Goal: Navigation & Orientation: Understand site structure

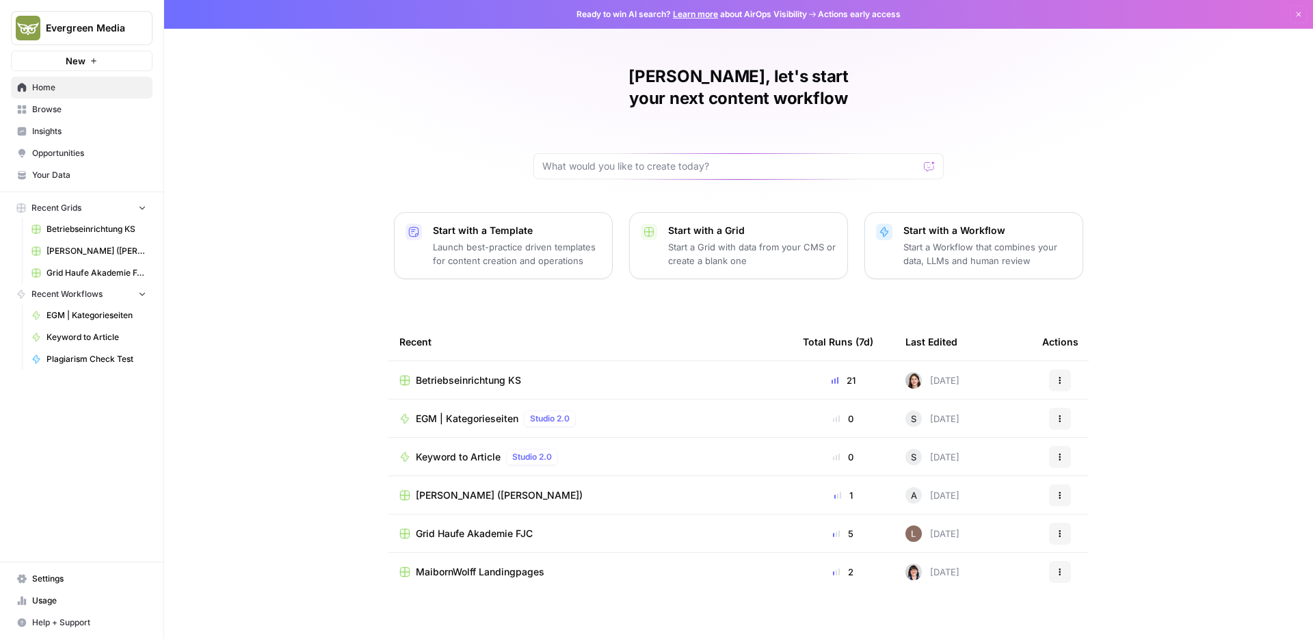
click at [86, 112] on span "Browse" at bounding box center [89, 109] width 114 height 12
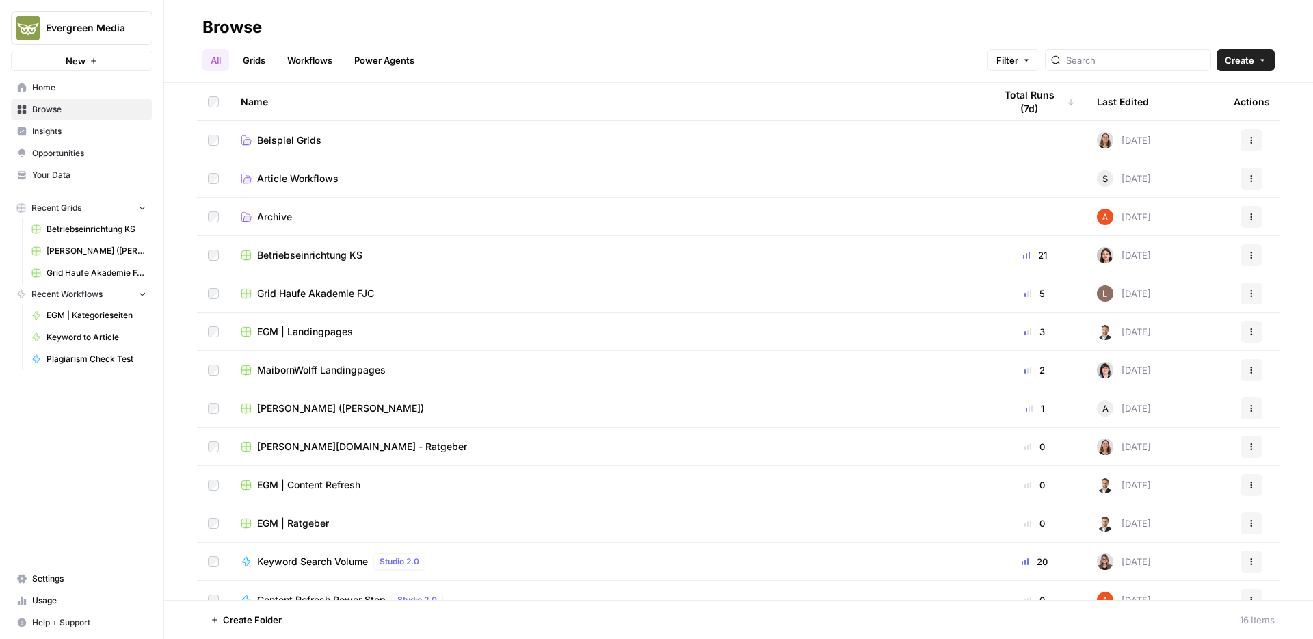
click at [286, 144] on span "Beispiel Grids" at bounding box center [289, 140] width 64 height 14
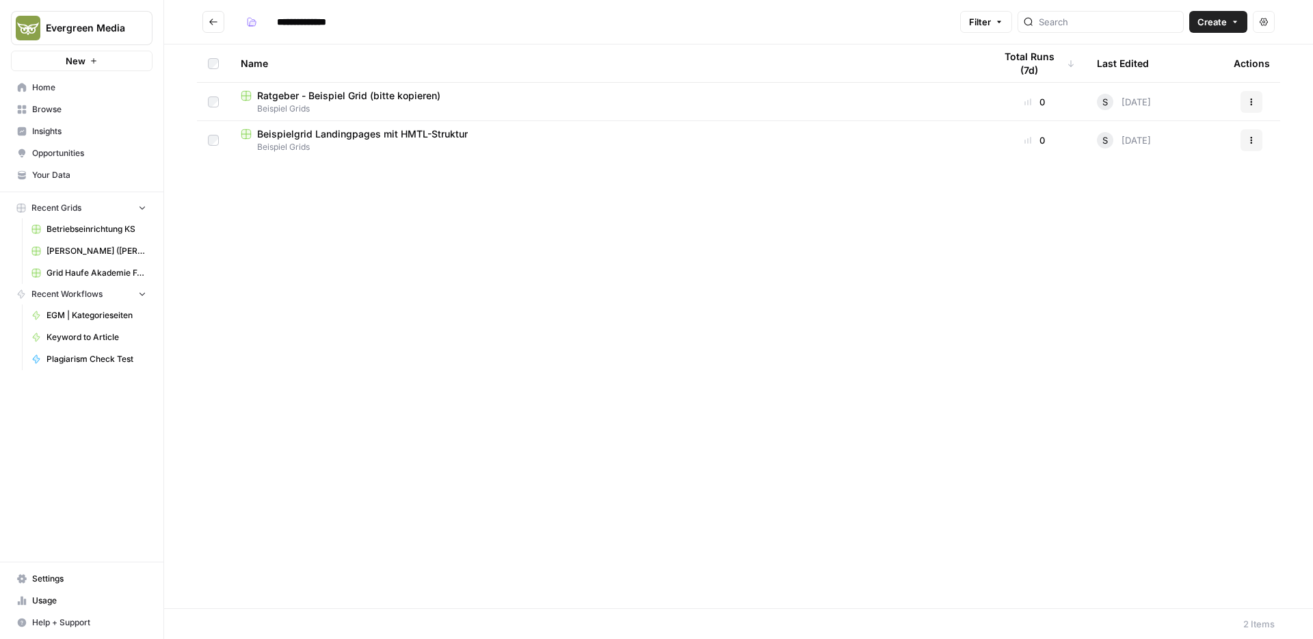
click at [323, 139] on span "Beispielgrid Landingpages mit HMTL-Struktur" at bounding box center [362, 134] width 211 height 14
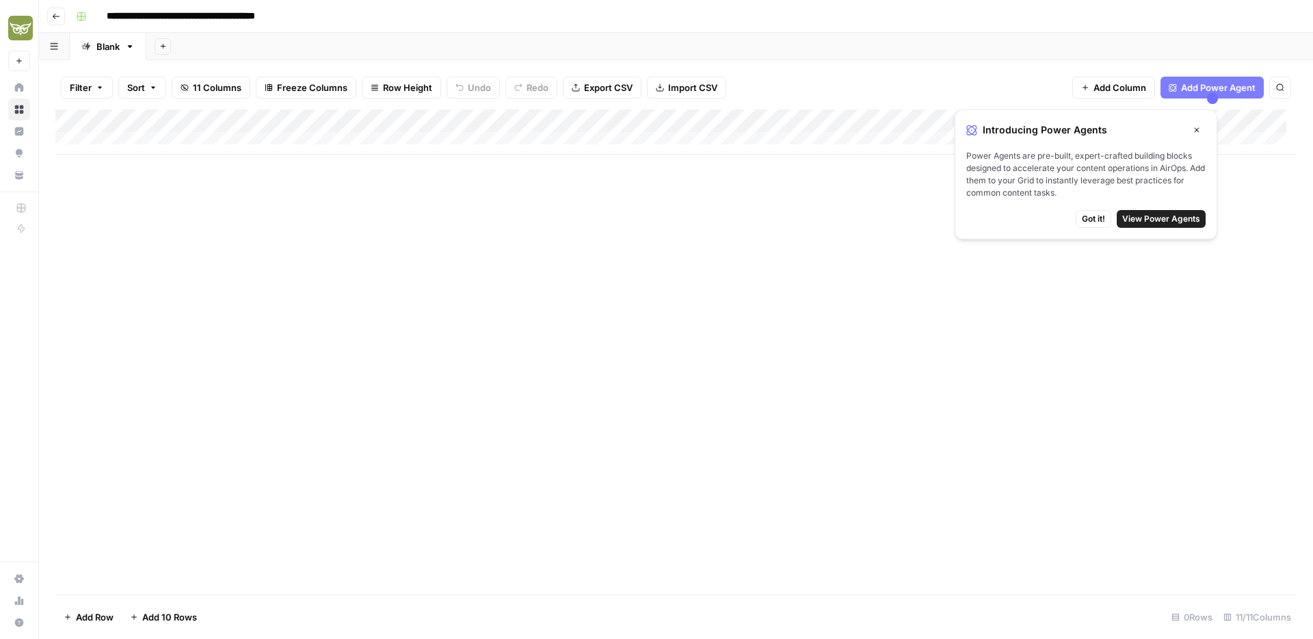
click at [1088, 222] on span "Got it!" at bounding box center [1093, 219] width 23 height 12
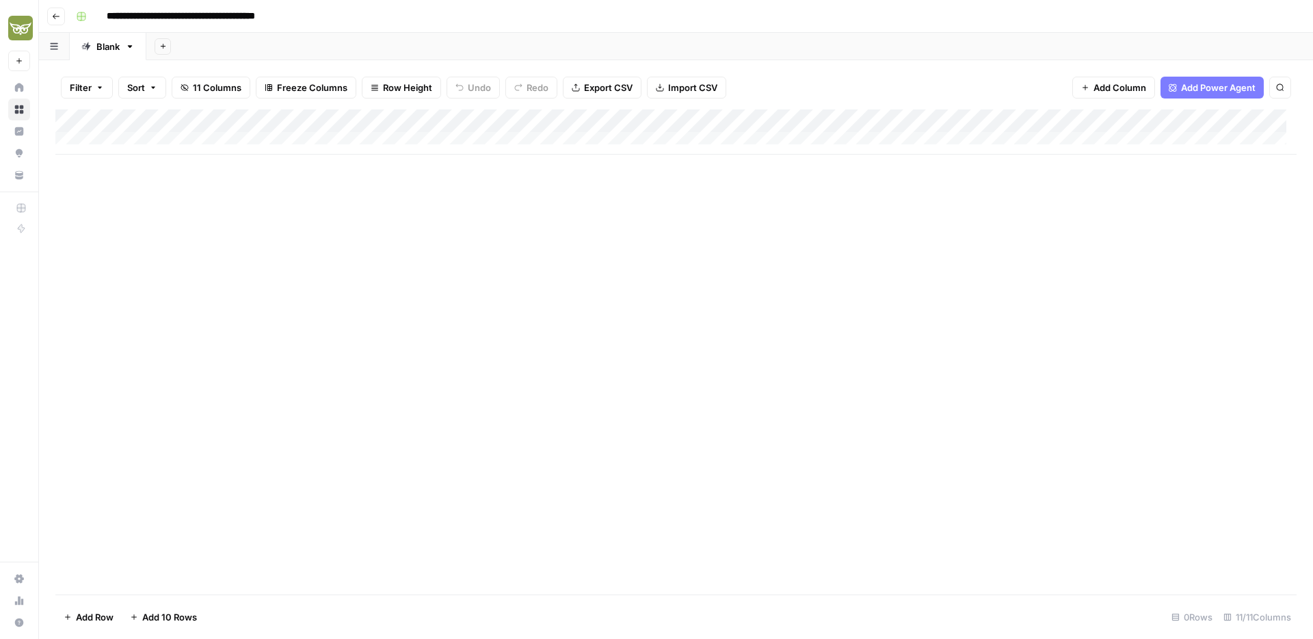
click at [56, 19] on icon "button" at bounding box center [56, 16] width 8 height 8
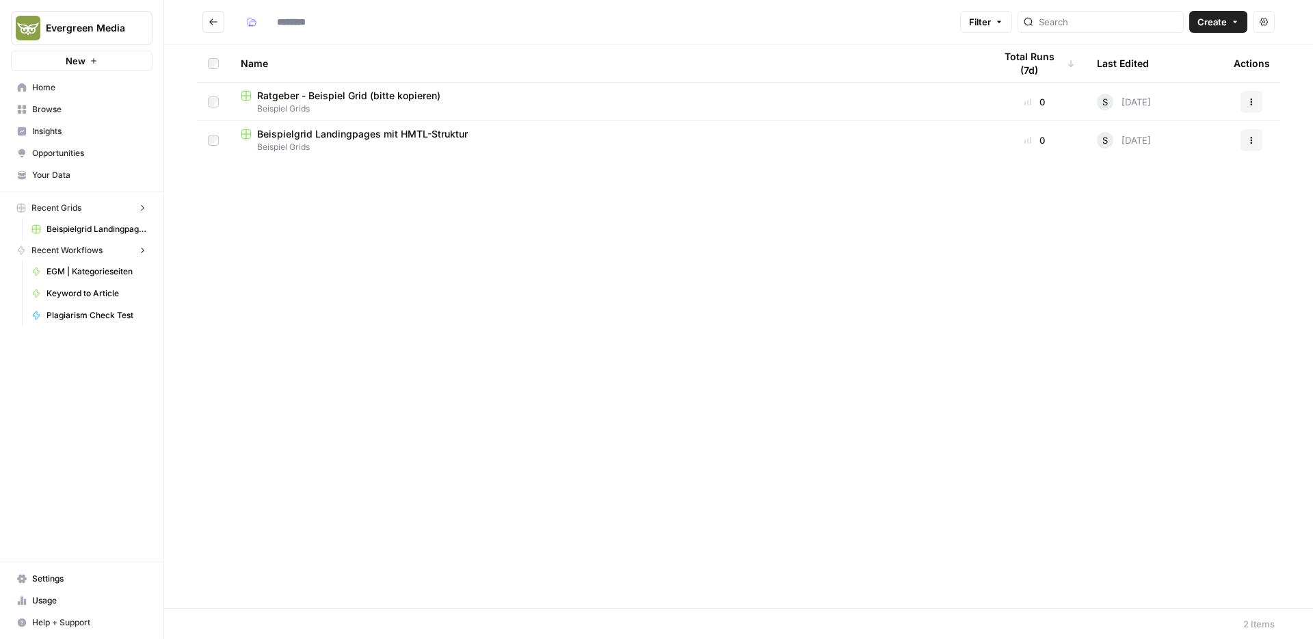
type input "**********"
click at [210, 25] on icon "Go back" at bounding box center [214, 22] width 10 height 10
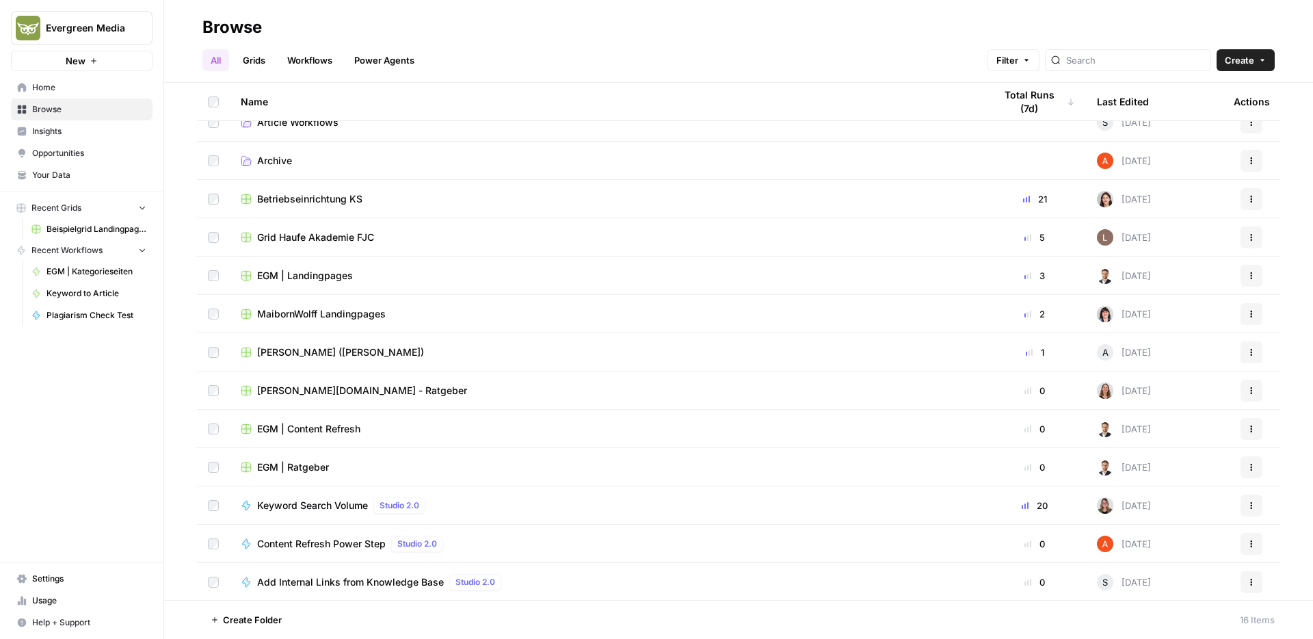
scroll to position [134, 0]
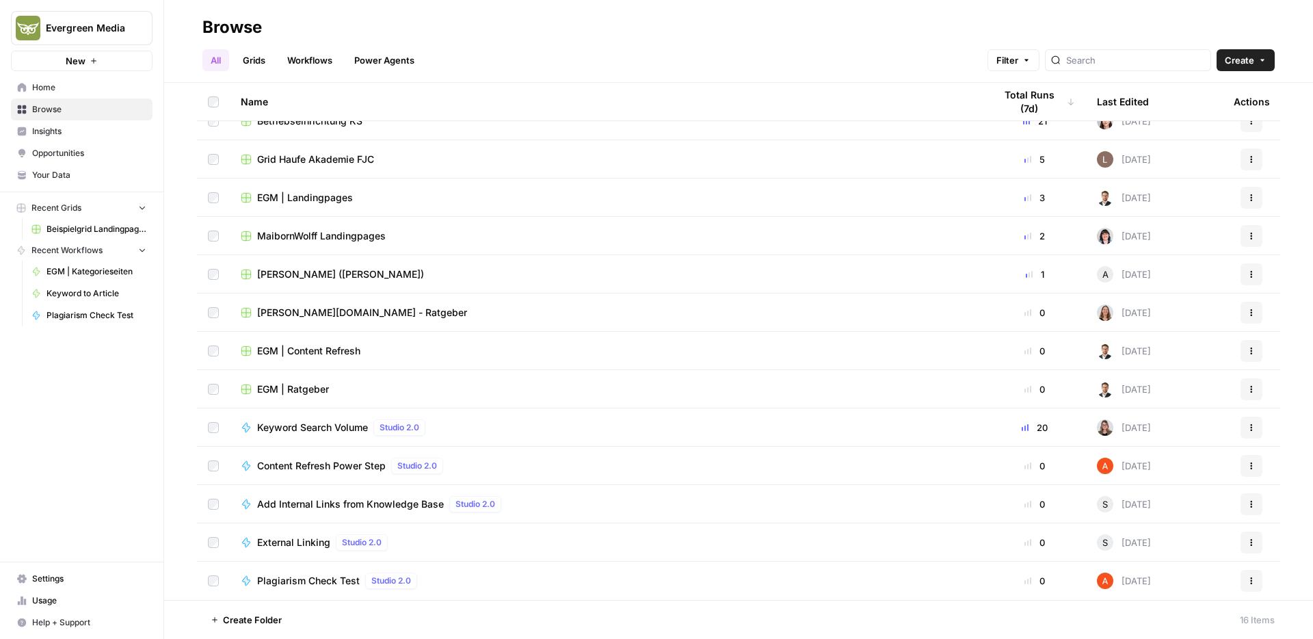
click at [321, 64] on link "Workflows" at bounding box center [310, 60] width 62 height 22
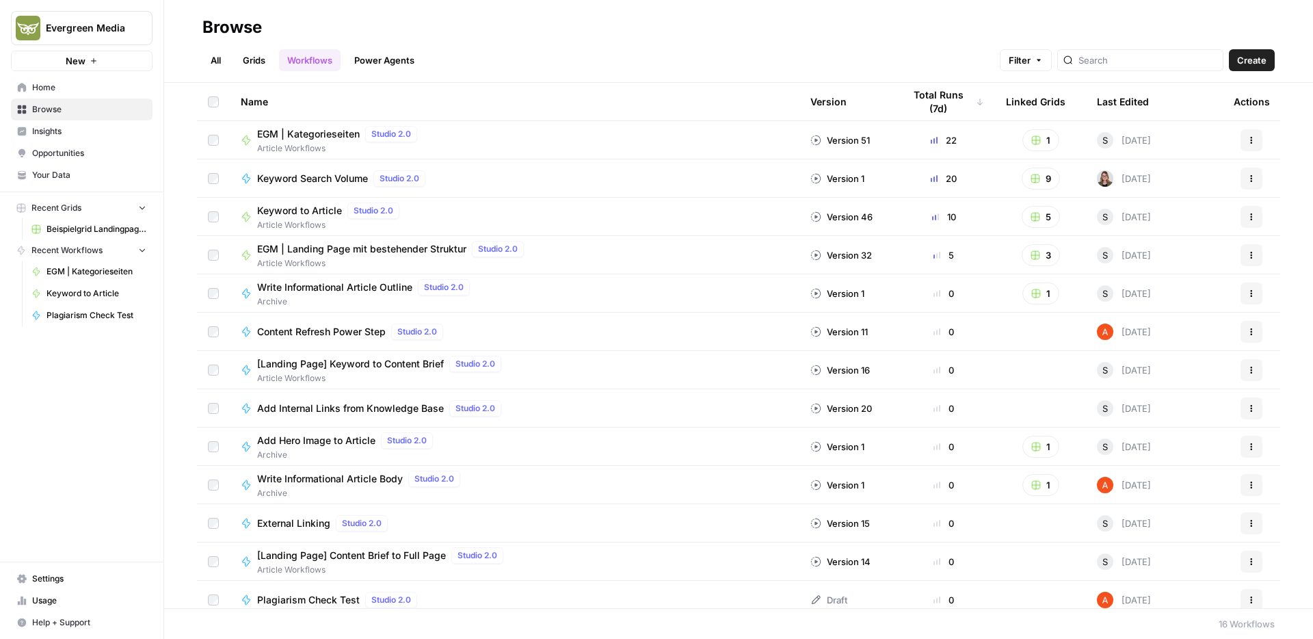
scroll to position [126, 0]
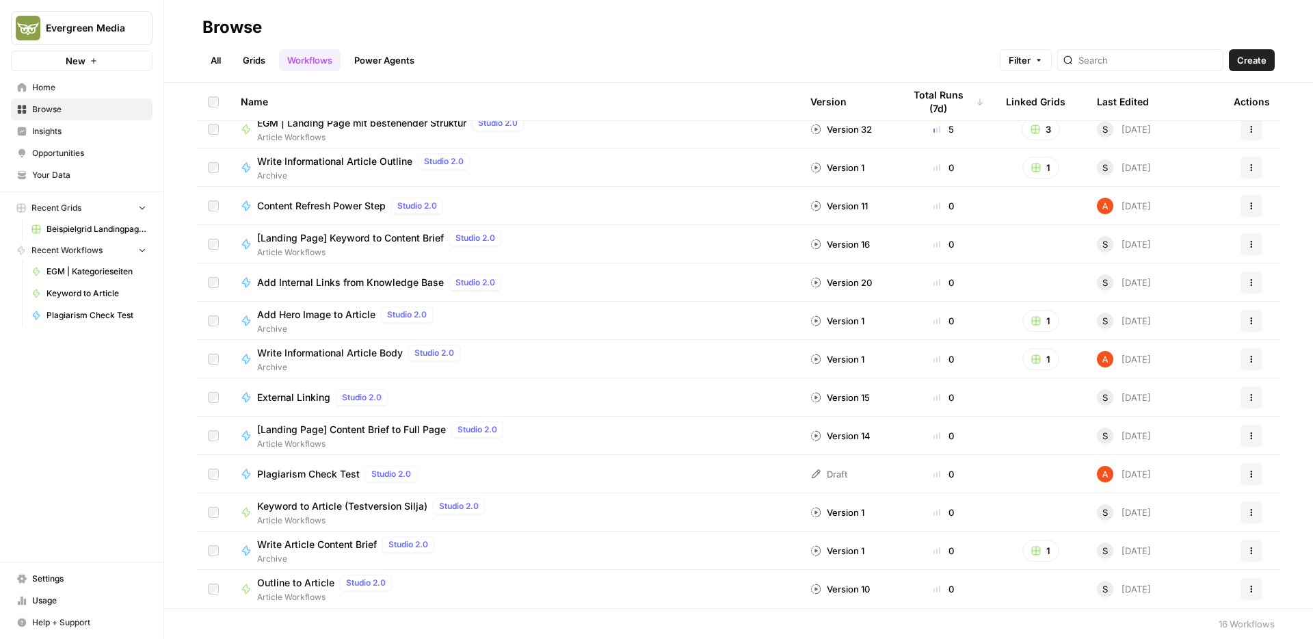
click at [327, 507] on span "Keyword to Article (Testversion Silja)" at bounding box center [342, 506] width 170 height 14
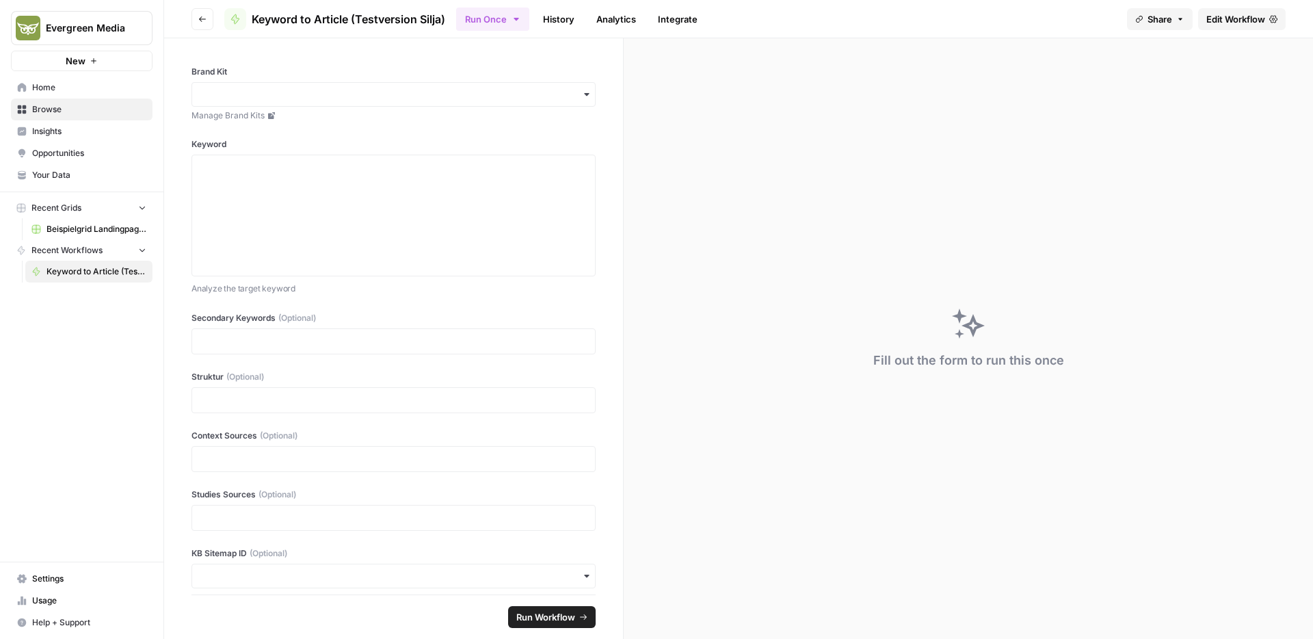
click at [204, 20] on icon "button" at bounding box center [202, 19] width 8 height 8
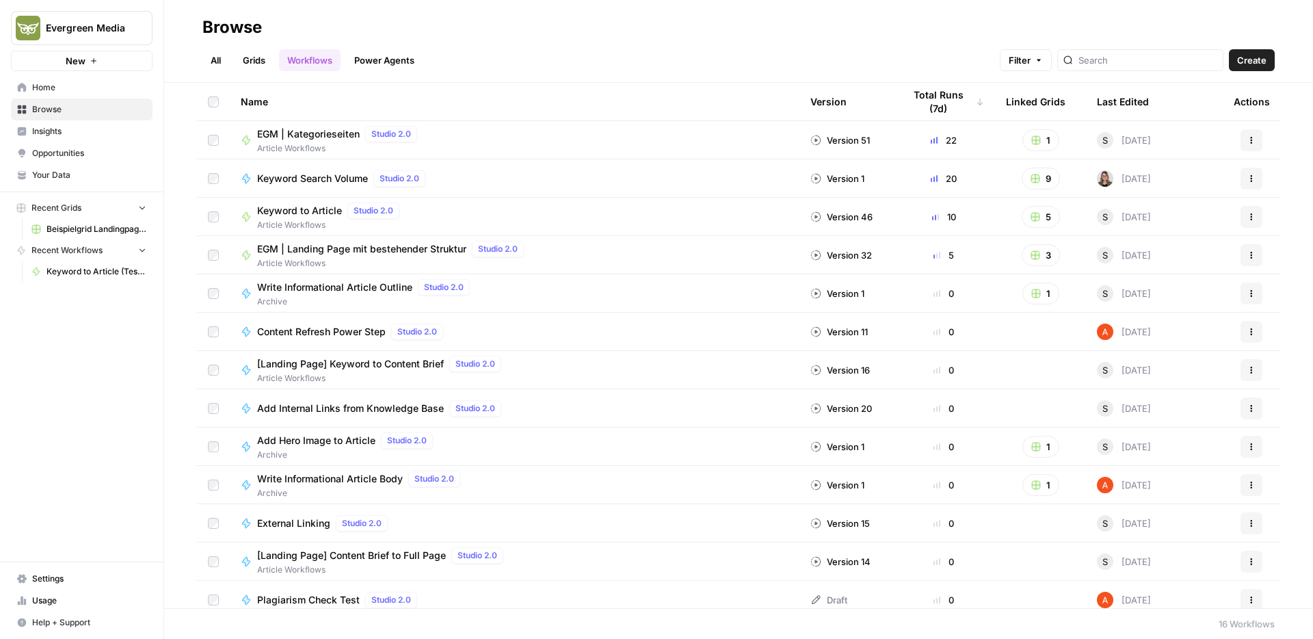
click at [381, 64] on link "Power Agents" at bounding box center [384, 60] width 77 height 22
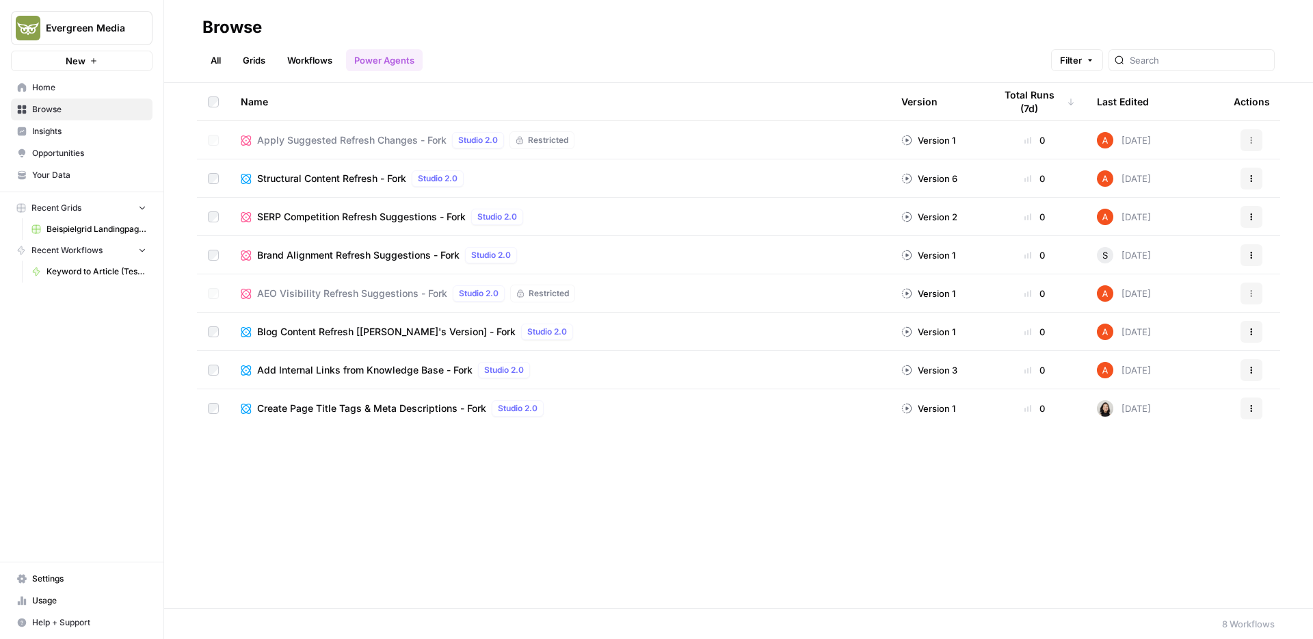
click at [79, 180] on span "Your Data" at bounding box center [89, 175] width 114 height 12
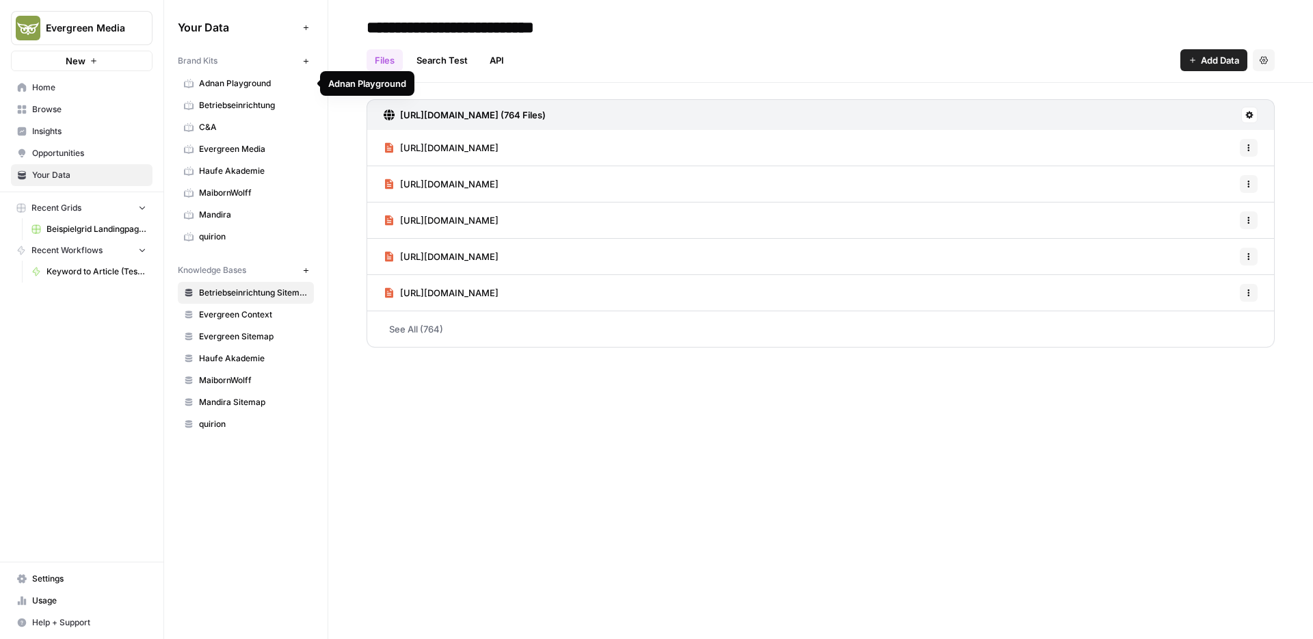
click at [265, 83] on span "Adnan Playground" at bounding box center [253, 83] width 109 height 12
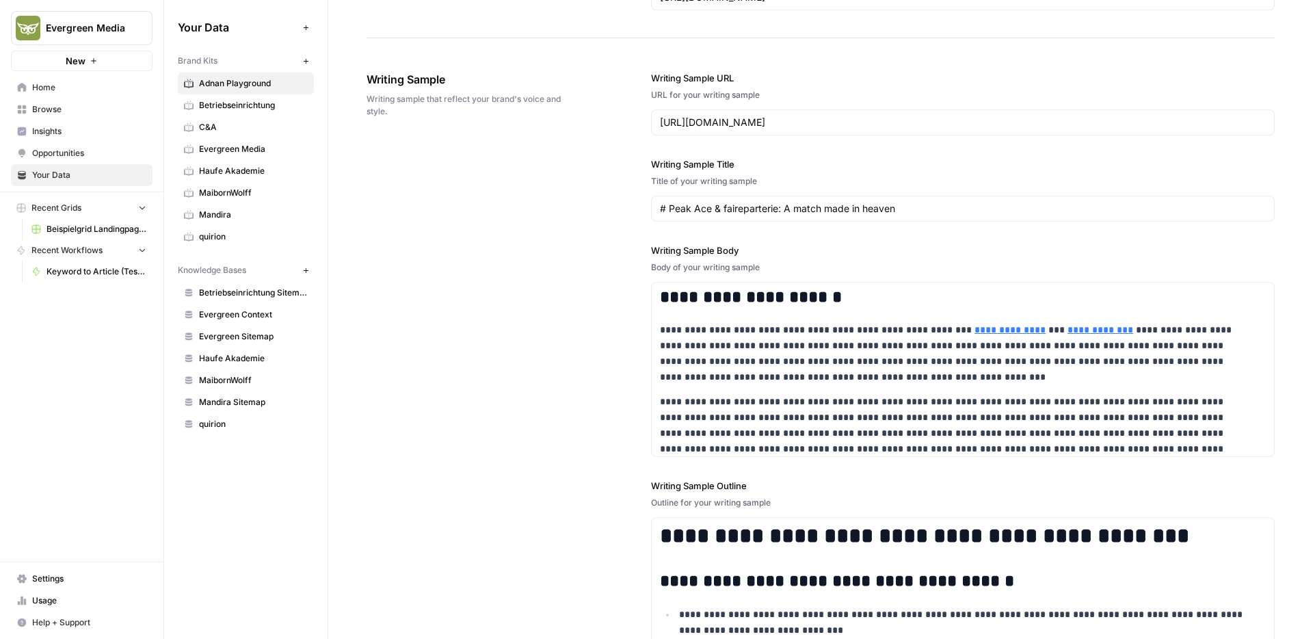
scroll to position [1666, 0]
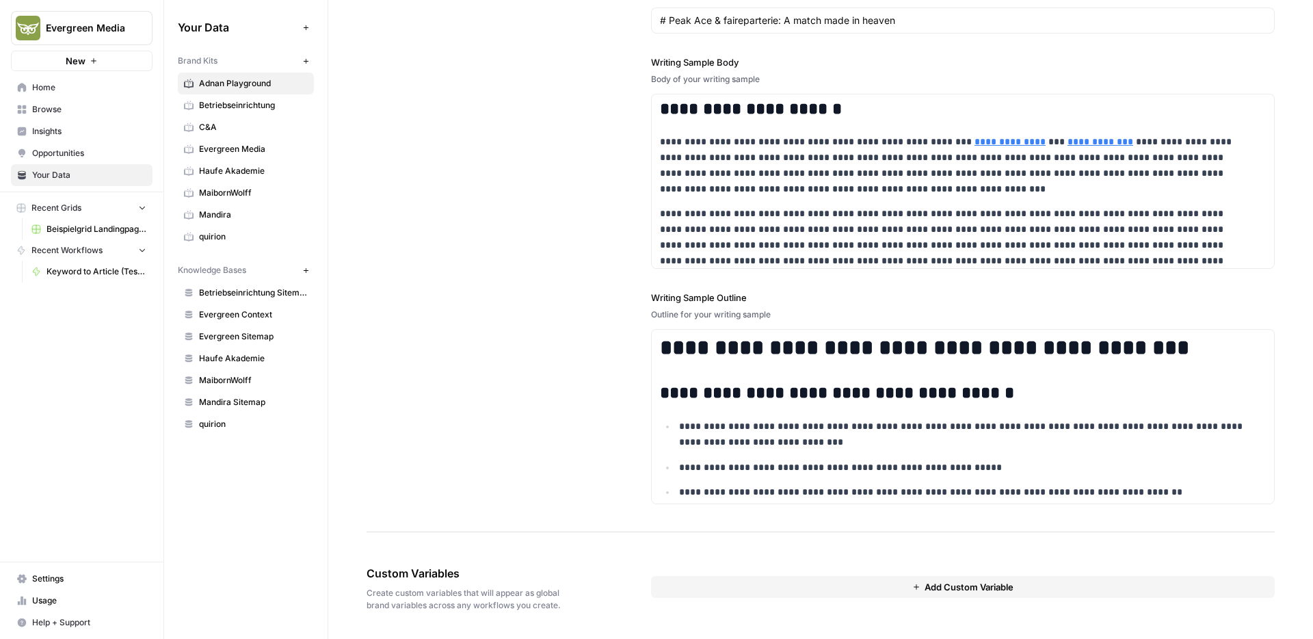
click at [282, 296] on span "Betriebseinrichtung Sitemap" at bounding box center [253, 292] width 109 height 12
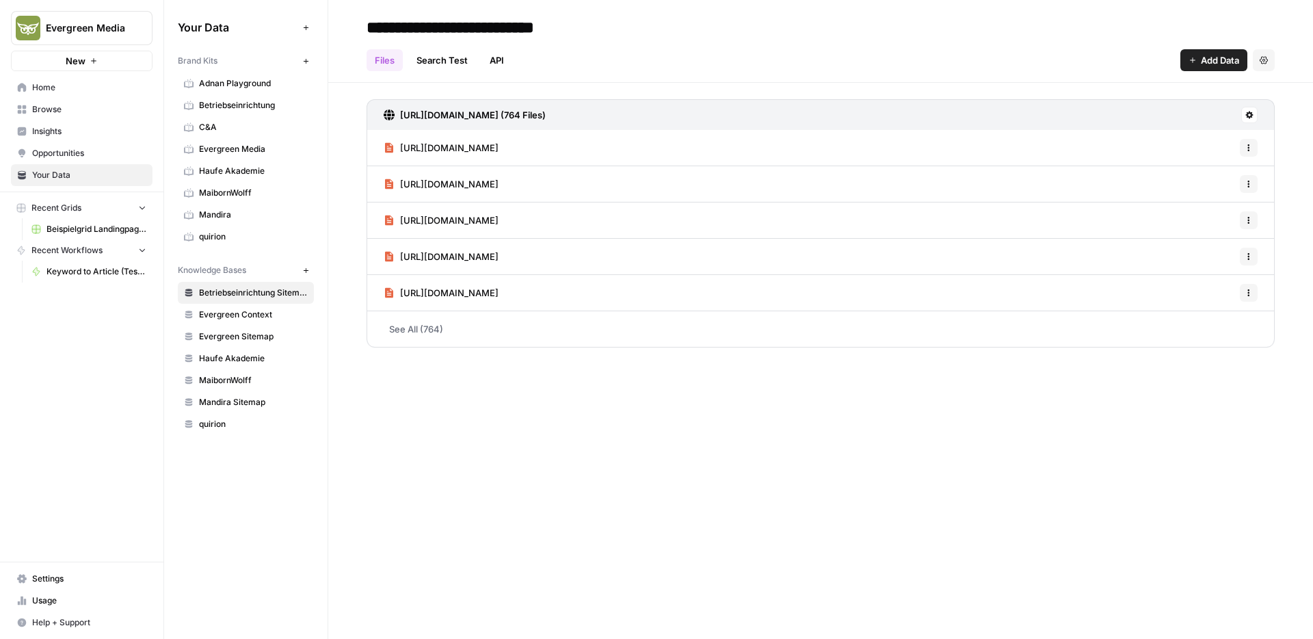
click at [398, 330] on link "See All (764)" at bounding box center [820, 329] width 908 height 36
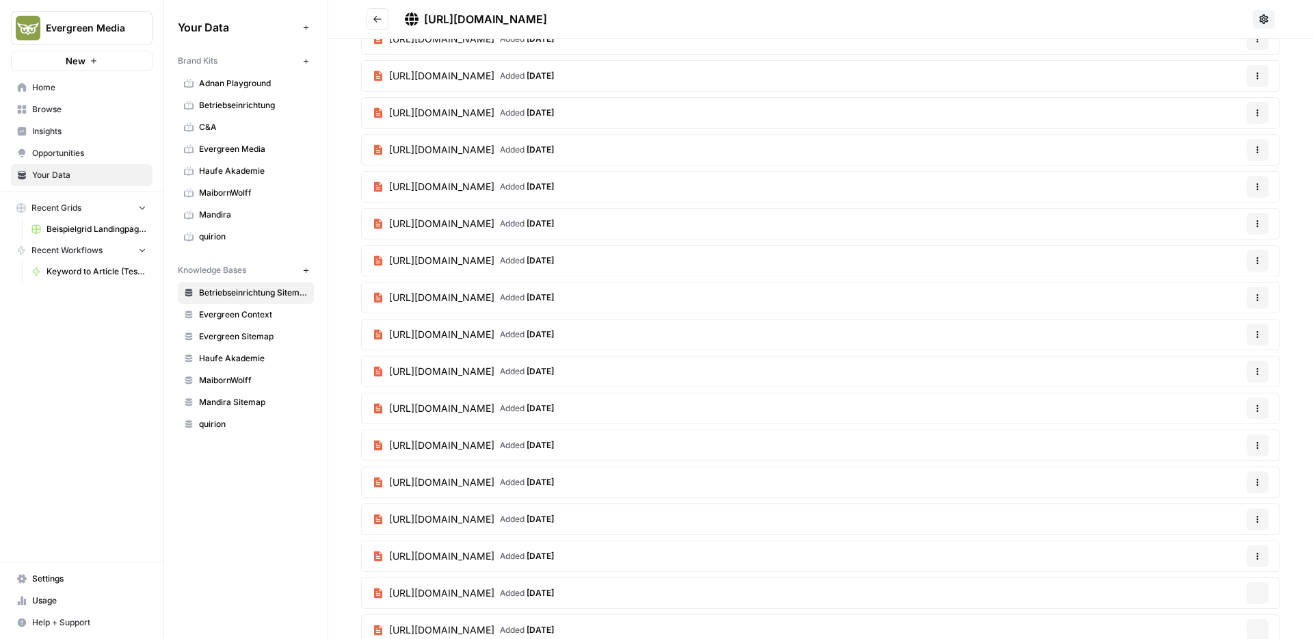
scroll to position [14268, 0]
click at [250, 314] on span "Evergreen Context" at bounding box center [253, 314] width 109 height 12
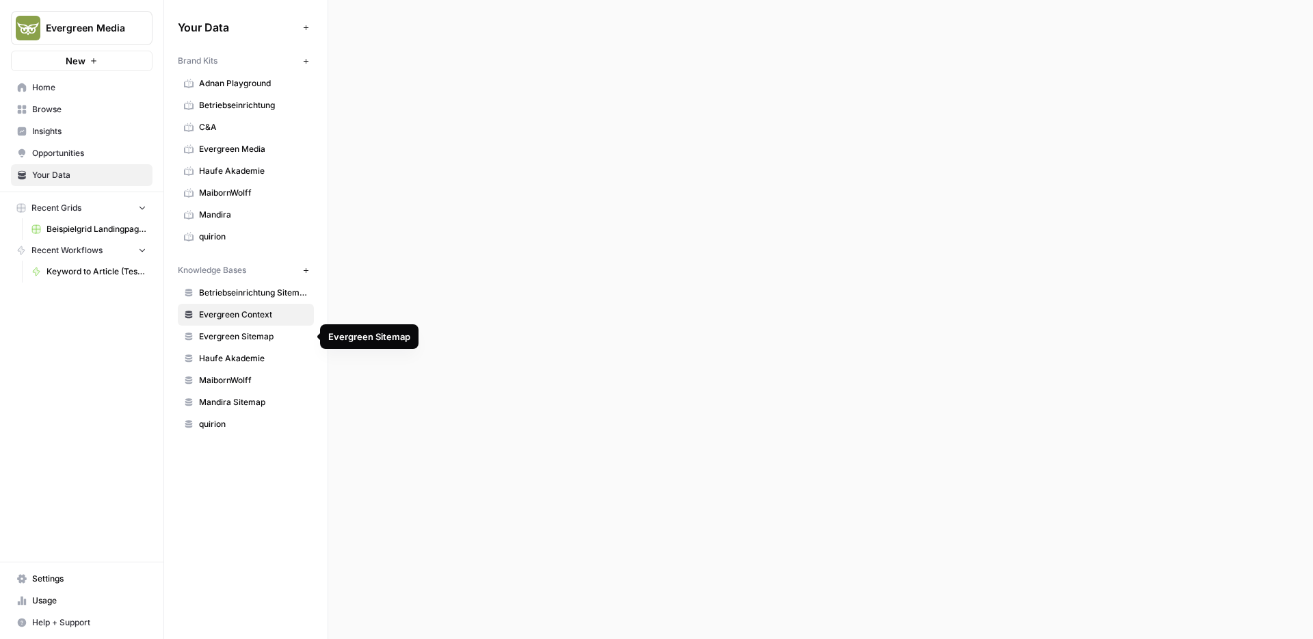
click at [258, 321] on link "Evergreen Context" at bounding box center [246, 315] width 136 height 22
click at [250, 336] on span "Evergreen Sitemap" at bounding box center [253, 336] width 109 height 12
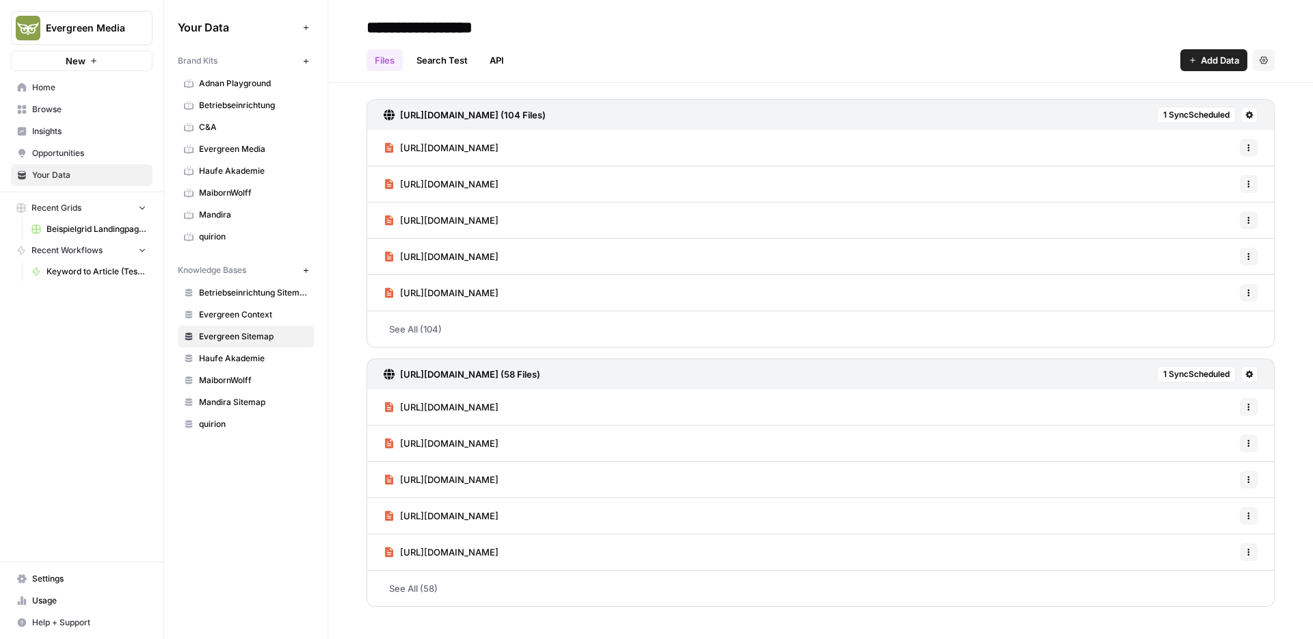
click at [106, 161] on link "Opportunities" at bounding box center [82, 153] width 142 height 22
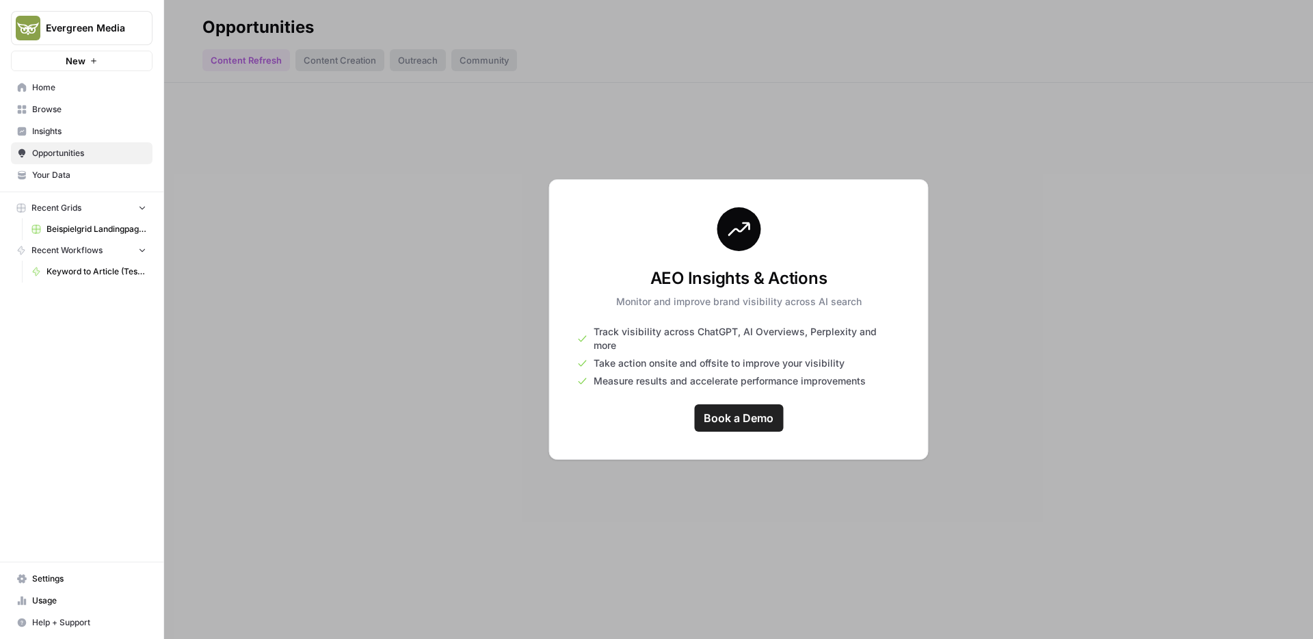
click at [96, 131] on span "Insights" at bounding box center [89, 131] width 114 height 12
click at [72, 101] on link "Browse" at bounding box center [82, 109] width 142 height 22
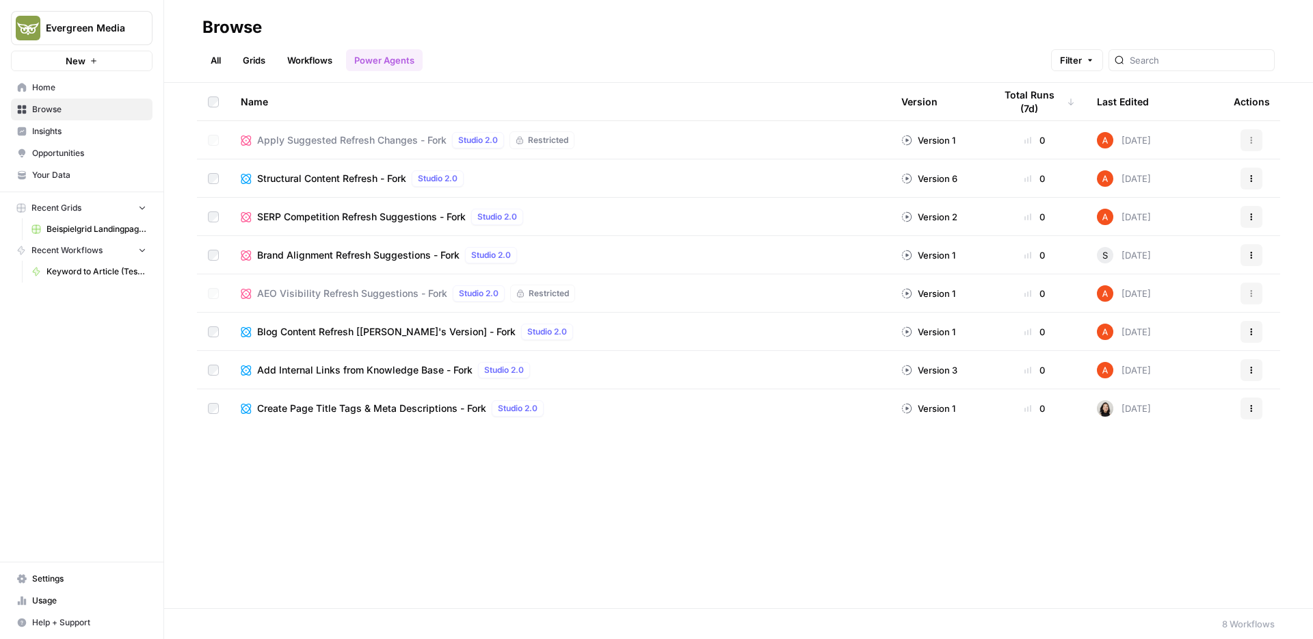
click at [217, 62] on link "All" at bounding box center [215, 60] width 27 height 22
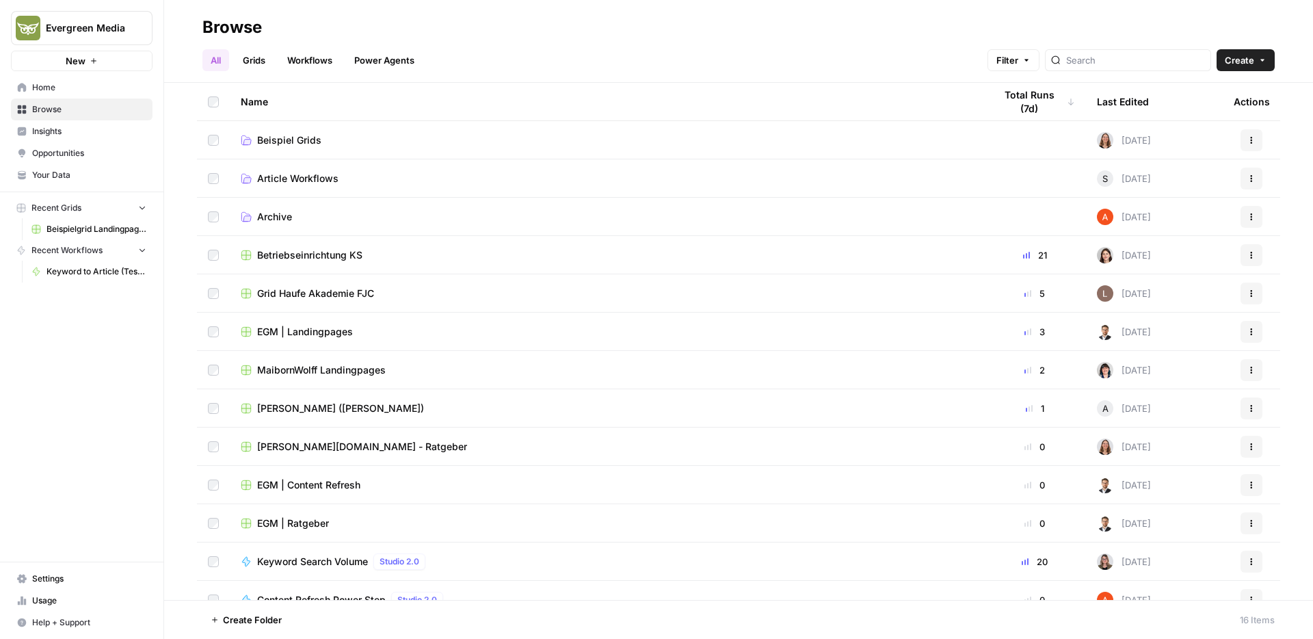
click at [282, 206] on td "Archive" at bounding box center [606, 217] width 753 height 38
click at [280, 210] on span "Archive" at bounding box center [274, 217] width 35 height 14
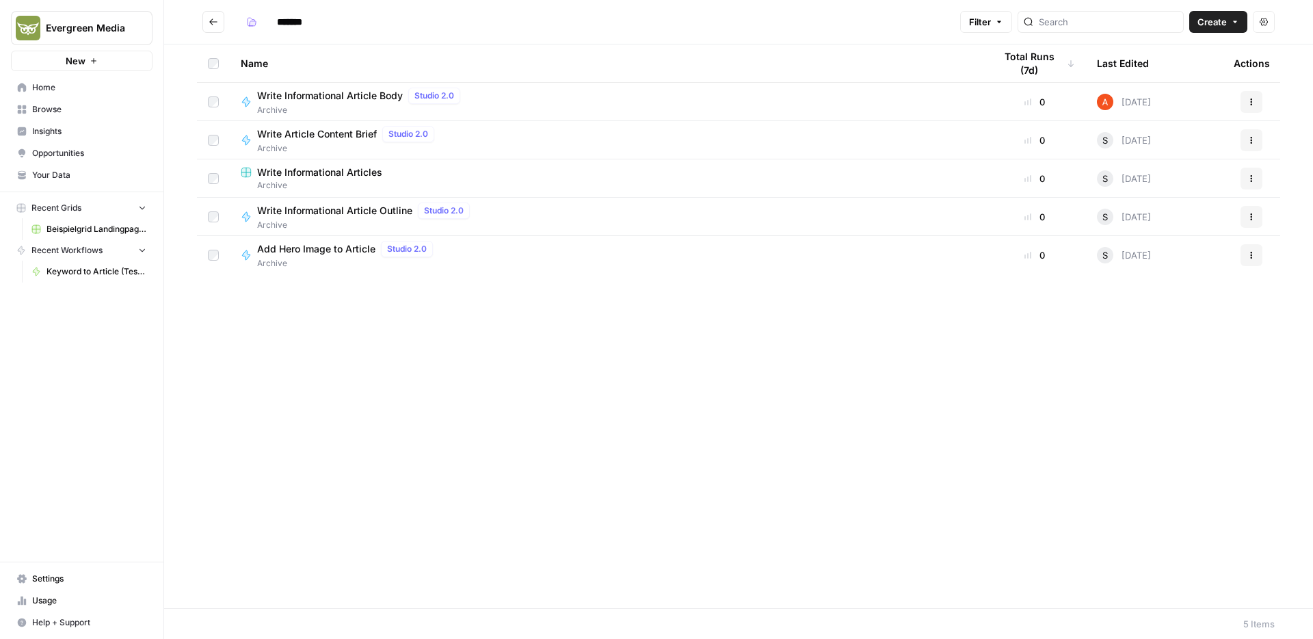
click at [68, 576] on span "Settings" at bounding box center [89, 578] width 114 height 12
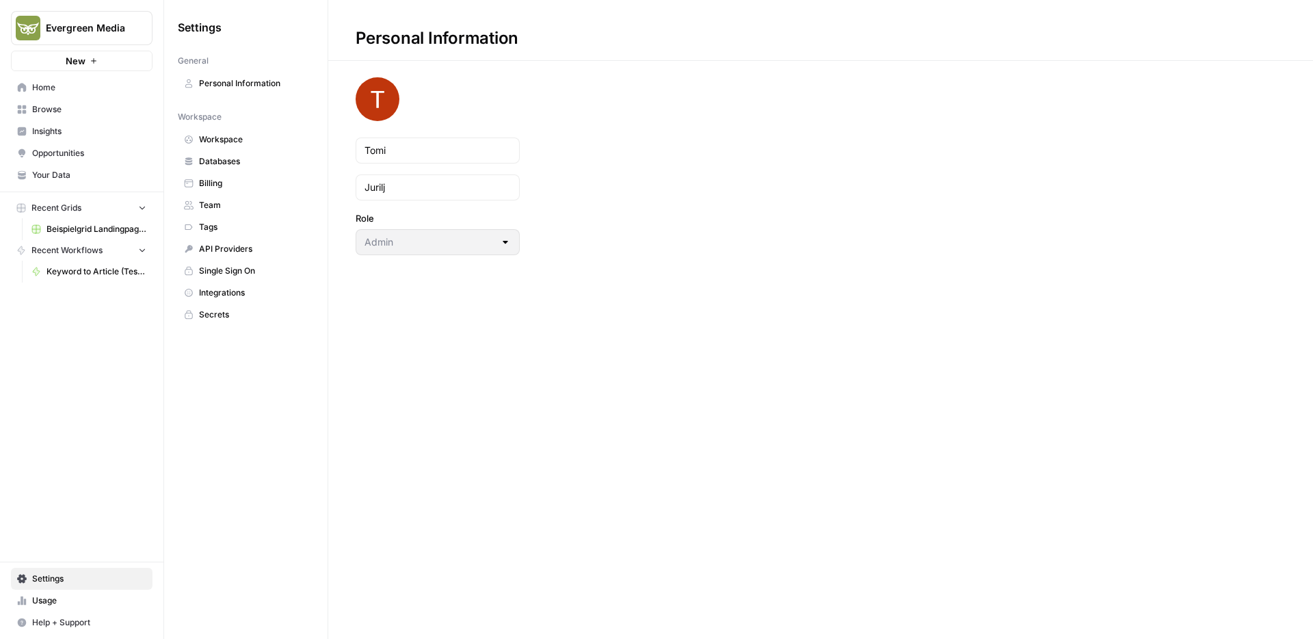
click at [235, 294] on span "Integrations" at bounding box center [253, 292] width 109 height 12
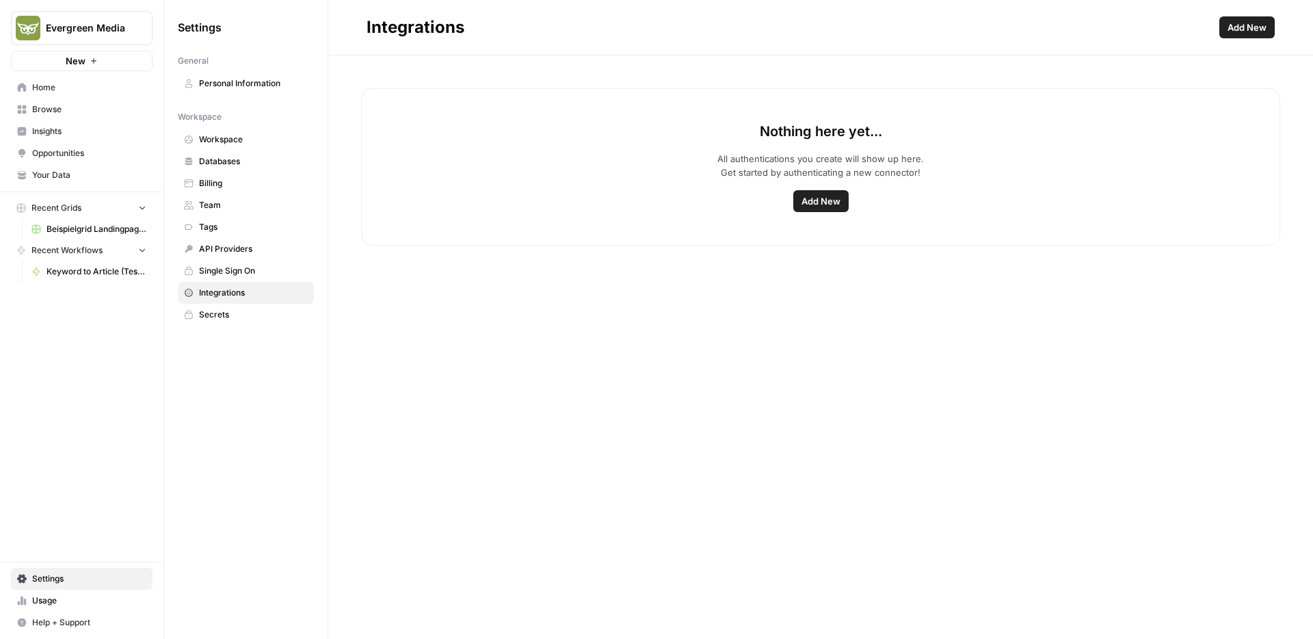
click at [814, 203] on span "Add New" at bounding box center [820, 201] width 39 height 14
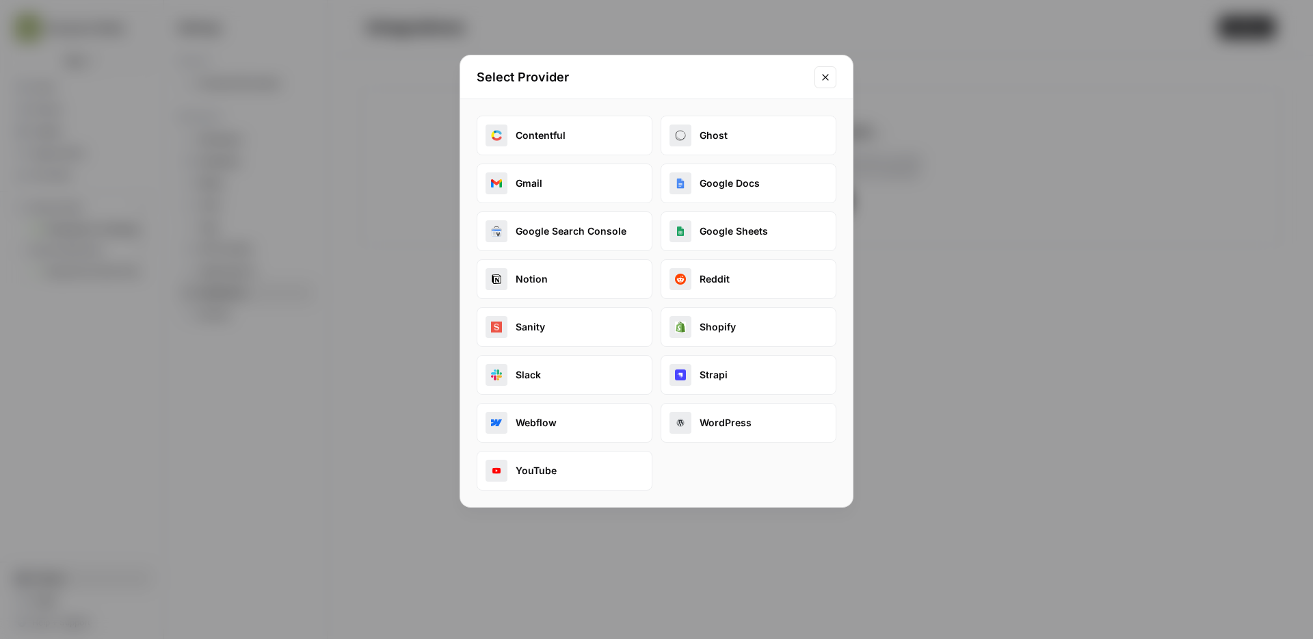
click at [824, 77] on icon "Close modal" at bounding box center [825, 77] width 11 height 11
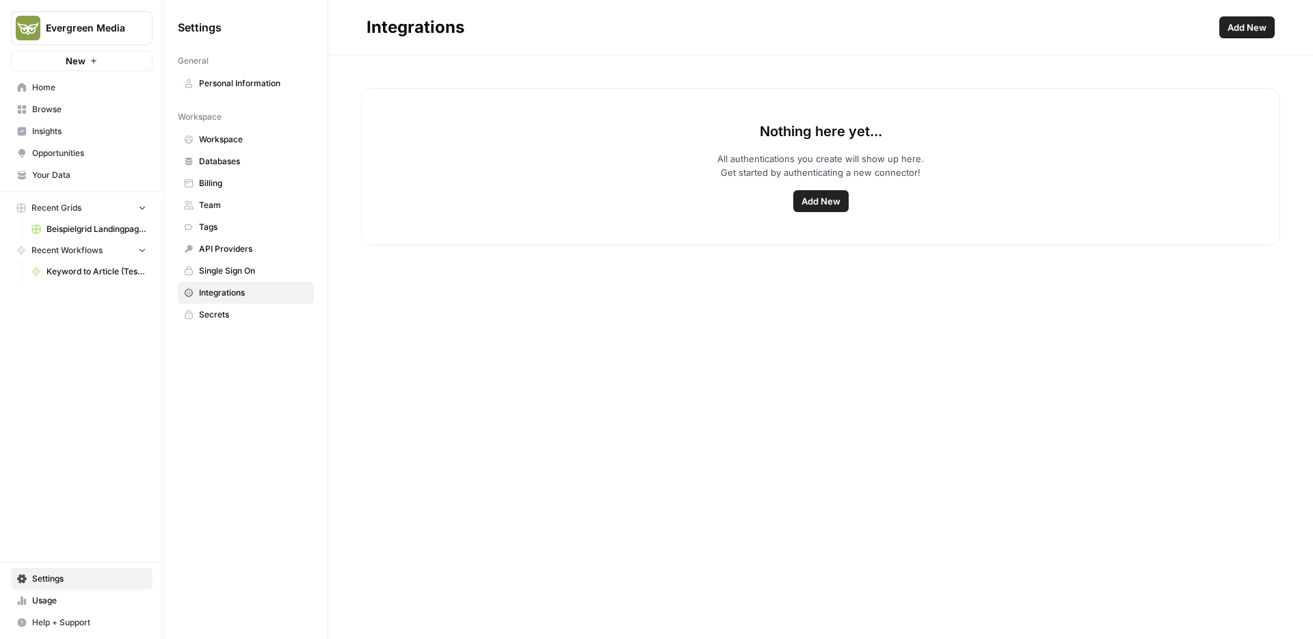
click at [232, 317] on span "Secrets" at bounding box center [253, 314] width 109 height 12
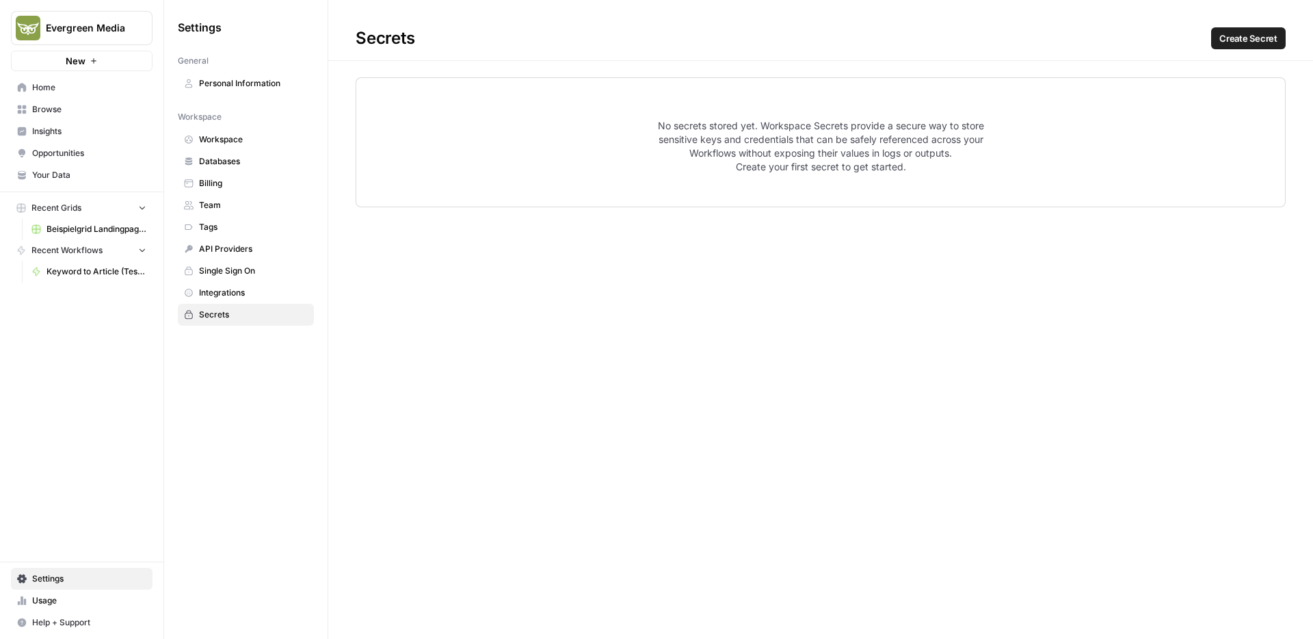
click at [236, 251] on span "API Providers" at bounding box center [253, 249] width 109 height 12
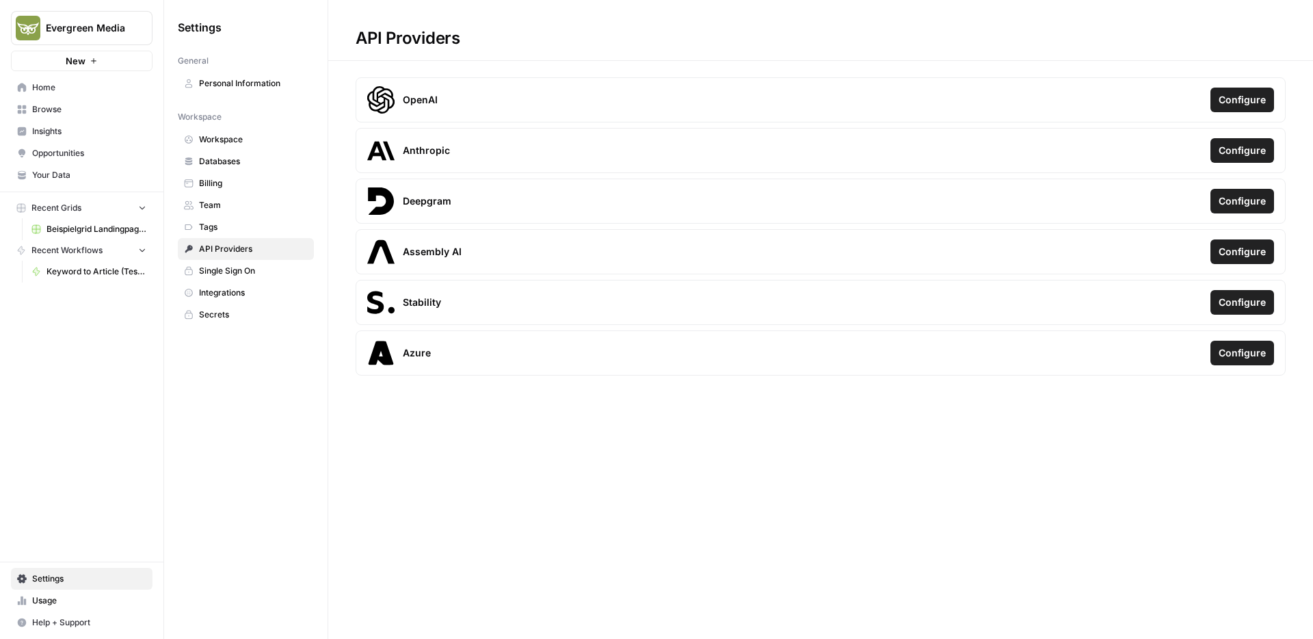
click at [1243, 93] on span "Configure" at bounding box center [1241, 100] width 47 height 14
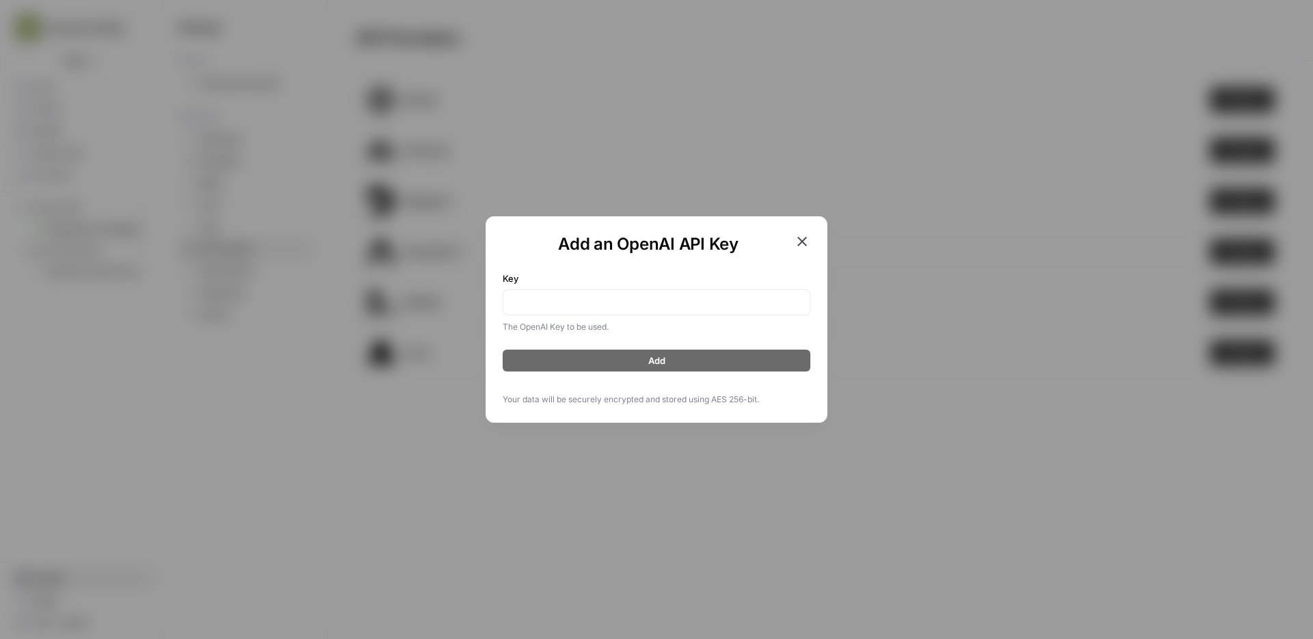
click at [803, 244] on icon "button" at bounding box center [802, 241] width 16 height 16
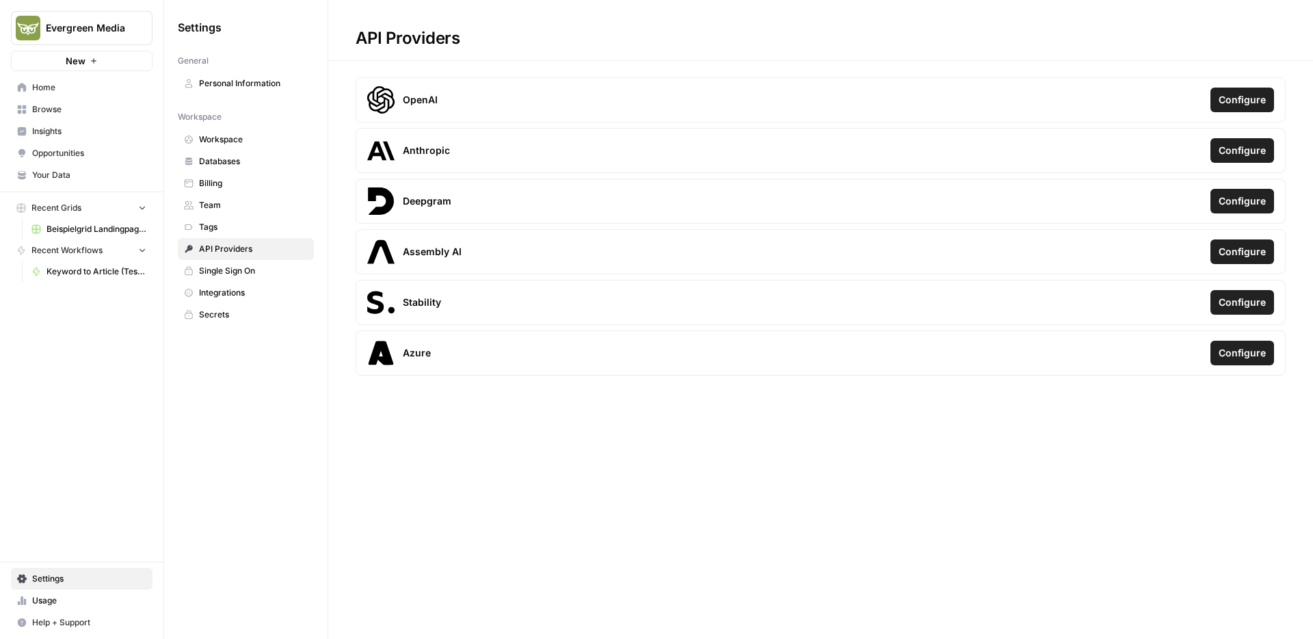
click at [249, 228] on span "Tags" at bounding box center [253, 227] width 109 height 12
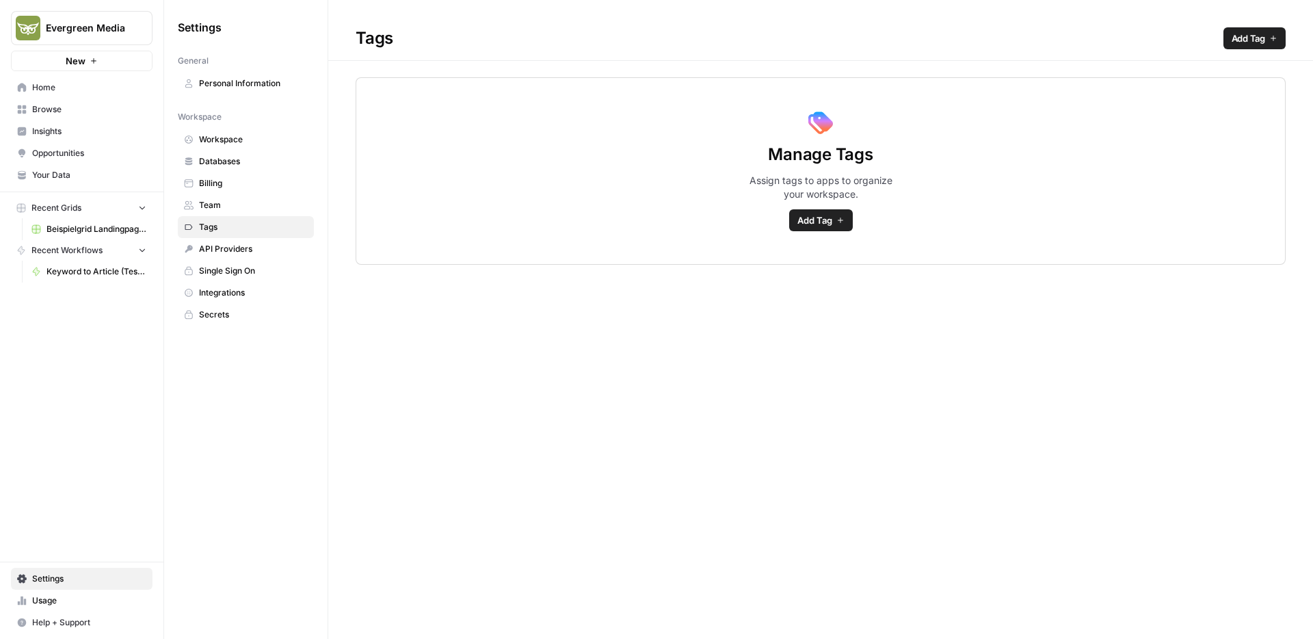
click at [244, 201] on span "Team" at bounding box center [253, 205] width 109 height 12
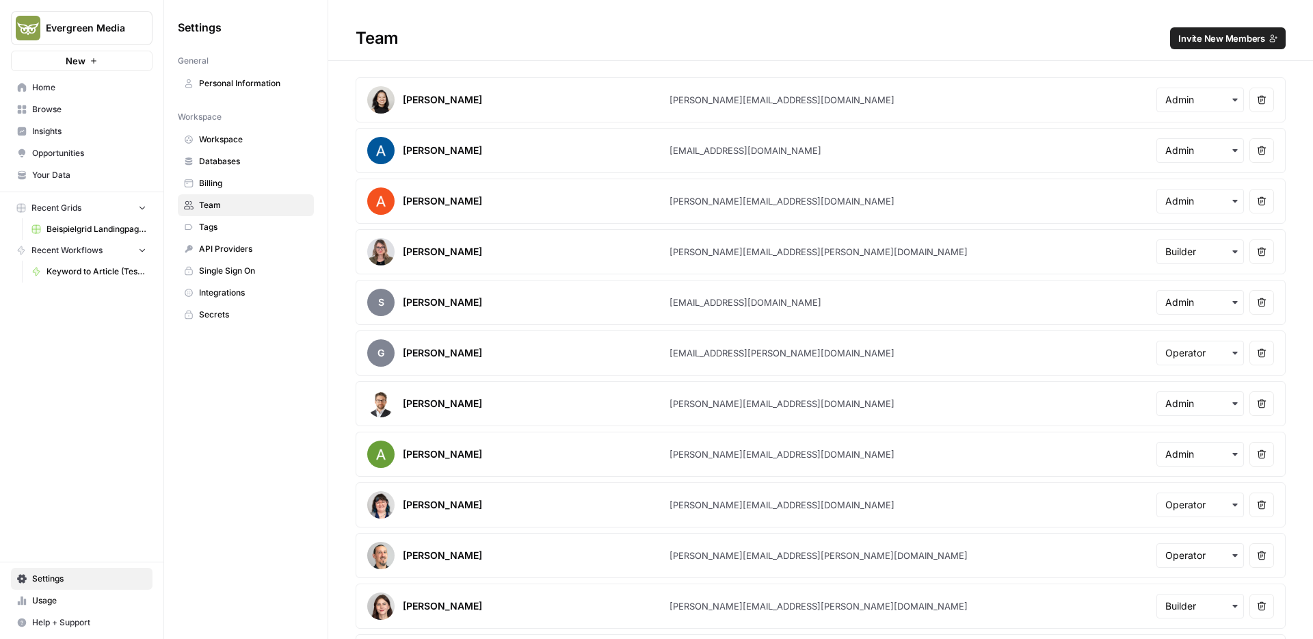
click at [240, 180] on span "Billing" at bounding box center [253, 183] width 109 height 12
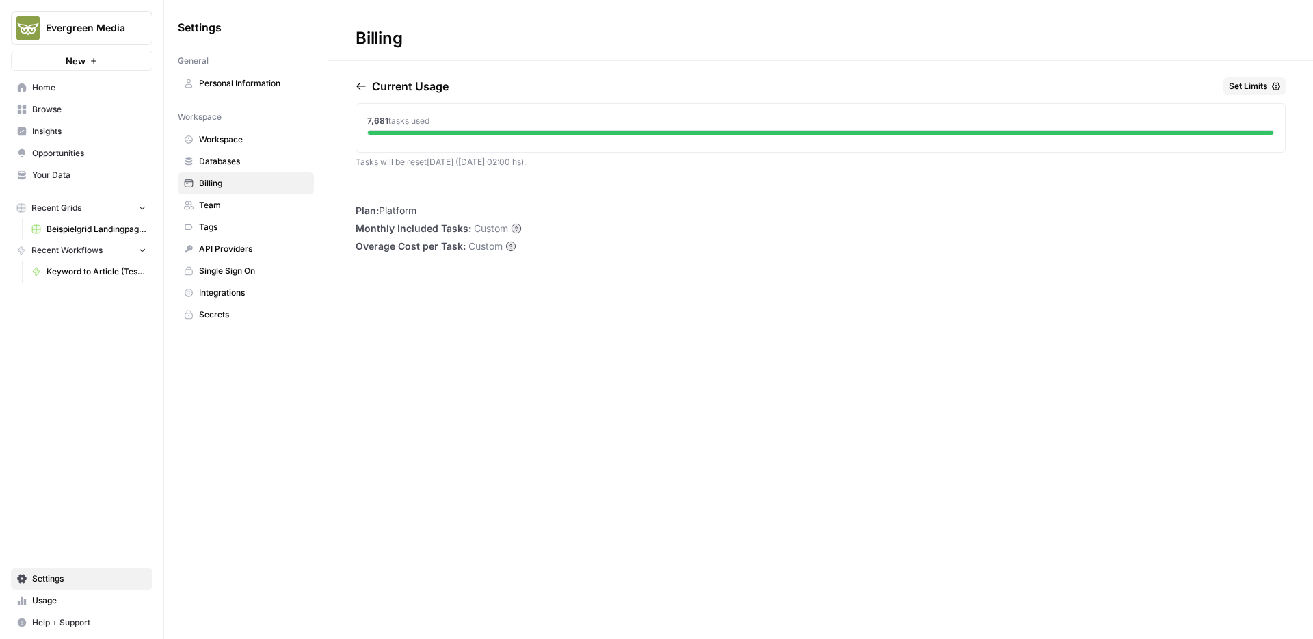
click at [238, 162] on span "Databases" at bounding box center [253, 161] width 109 height 12
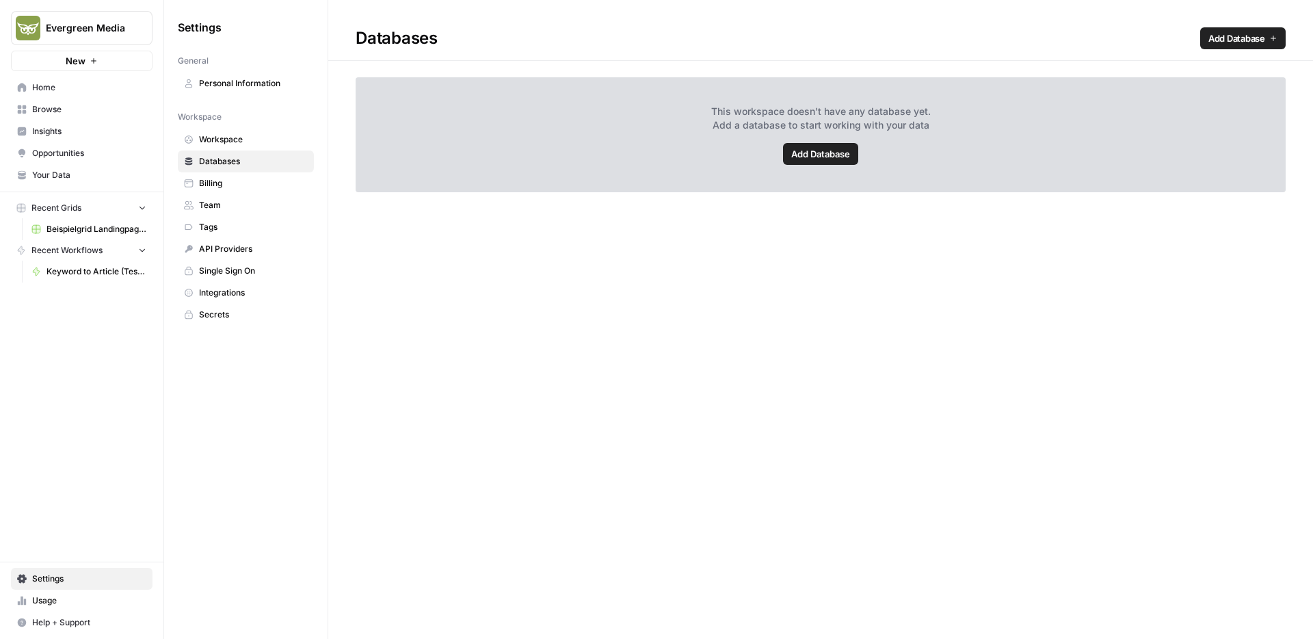
click at [240, 148] on link "Workspace" at bounding box center [246, 140] width 136 height 22
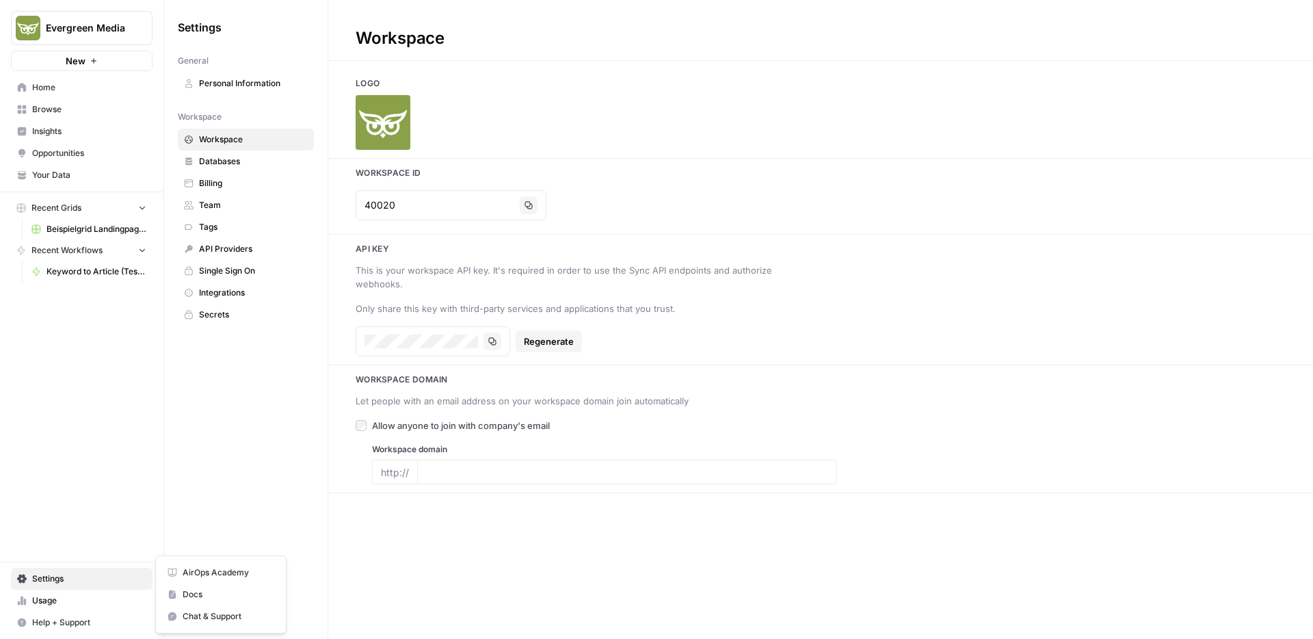
click at [47, 626] on span "Help + Support" at bounding box center [89, 622] width 114 height 12
click at [207, 598] on span "Docs" at bounding box center [229, 594] width 92 height 12
